Goal: Transaction & Acquisition: Purchase product/service

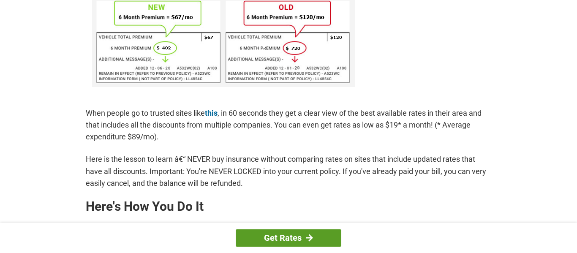
scroll to position [582, 0]
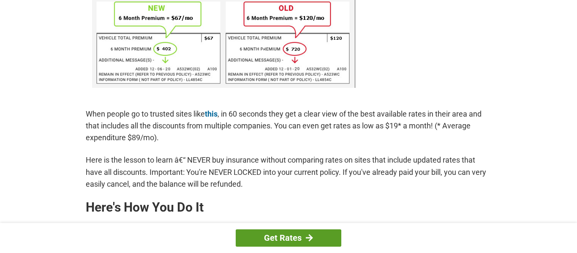
click at [281, 236] on link "Get Rates" at bounding box center [289, 237] width 106 height 17
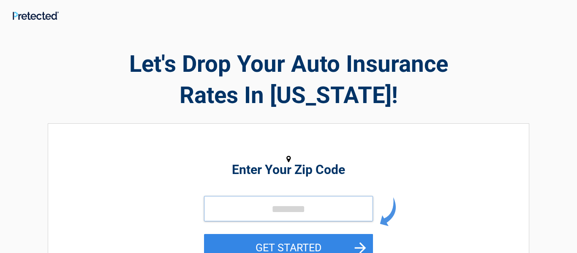
click at [277, 214] on input "tel" at bounding box center [288, 208] width 169 height 25
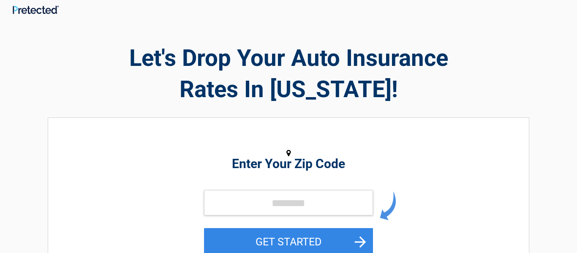
scroll to position [5, 0]
drag, startPoint x: 87, startPoint y: 64, endPoint x: 350, endPoint y: 117, distance: 269.1
click at [353, 115] on div "**********" at bounding box center [288, 218] width 494 height 403
